Goal: Find contact information: Find contact information

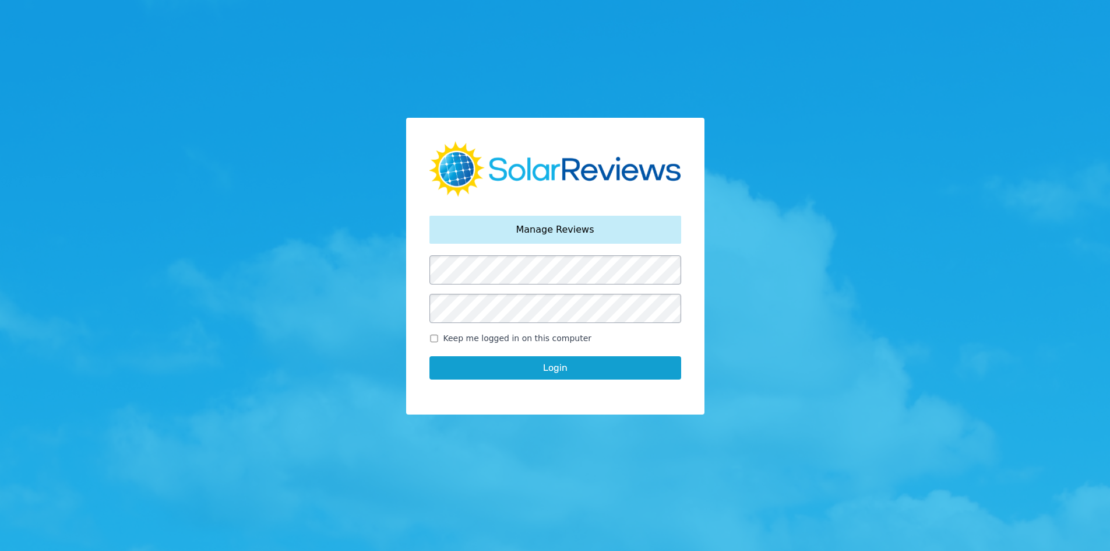
click at [432, 334] on input "Keep me logged in on this computer" at bounding box center [433, 338] width 9 height 8
checkbox input "true"
click at [460, 371] on button "Login" at bounding box center [555, 367] width 252 height 23
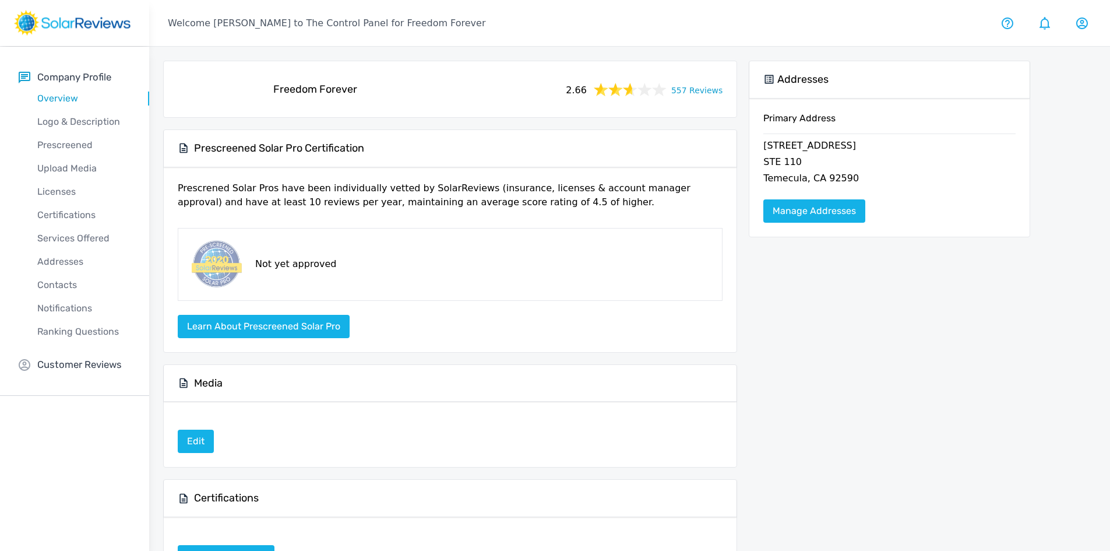
click at [697, 91] on link "557 Reviews" at bounding box center [696, 89] width 51 height 15
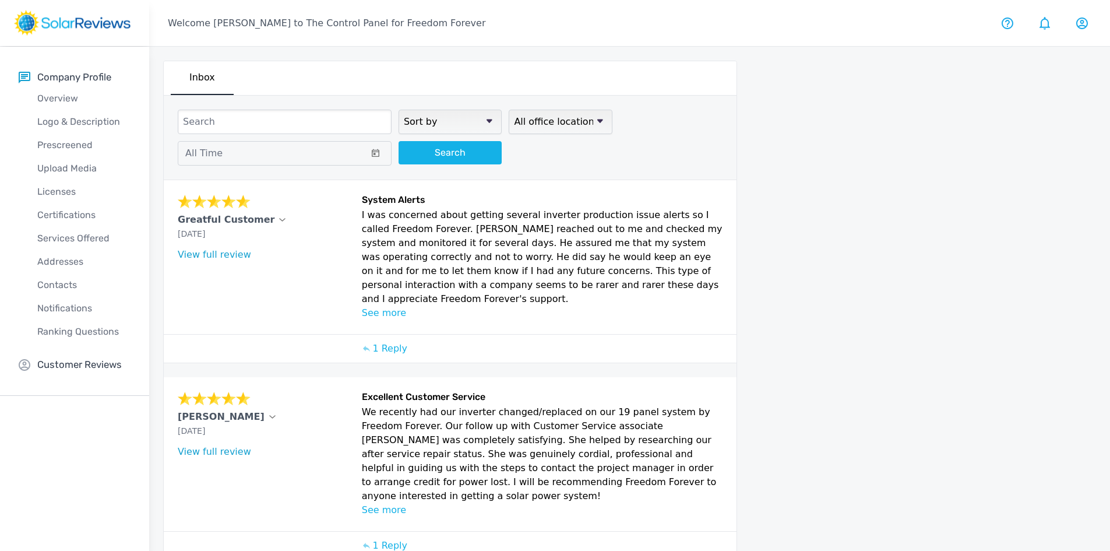
click at [43, 32] on rect at bounding box center [72, 23] width 117 height 26
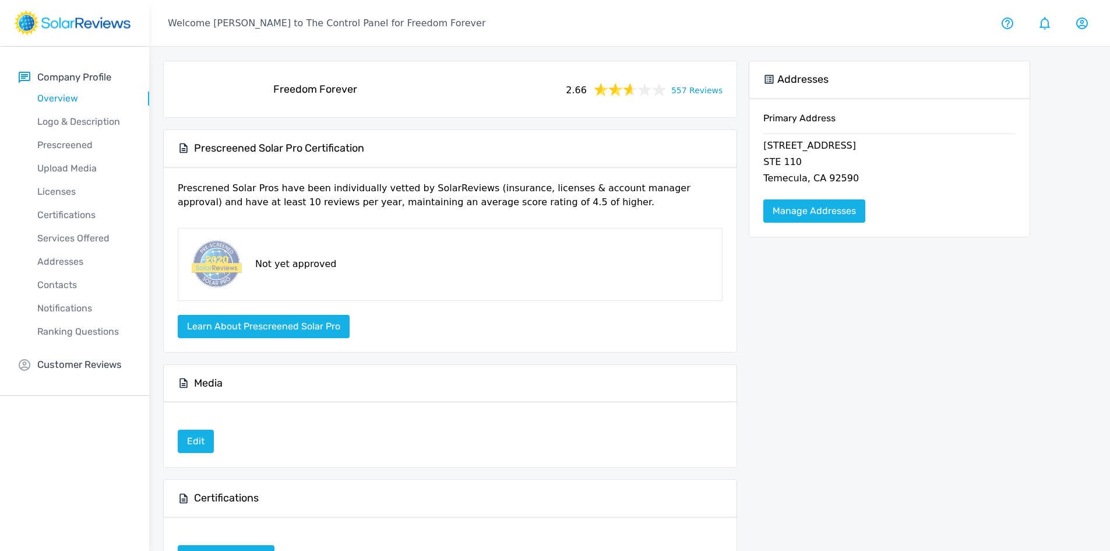
click at [882, 19] on div "Your Account Manager: [PERSON_NAME] [PERSON_NAME][EMAIL_ADDRESS][DOMAIN_NAME] […" at bounding box center [870, 23] width 481 height 46
click at [930, 330] on div "Addresses Primary Address [STREET_ADDRESS] Manage Addresses" at bounding box center [889, 416] width 281 height 711
click at [908, 306] on div "Addresses Primary Address [STREET_ADDRESS] Manage Addresses" at bounding box center [889, 416] width 281 height 711
click at [884, 285] on div "Addresses Primary Address [STREET_ADDRESS] Manage Addresses" at bounding box center [889, 416] width 281 height 711
